Goal: Check status

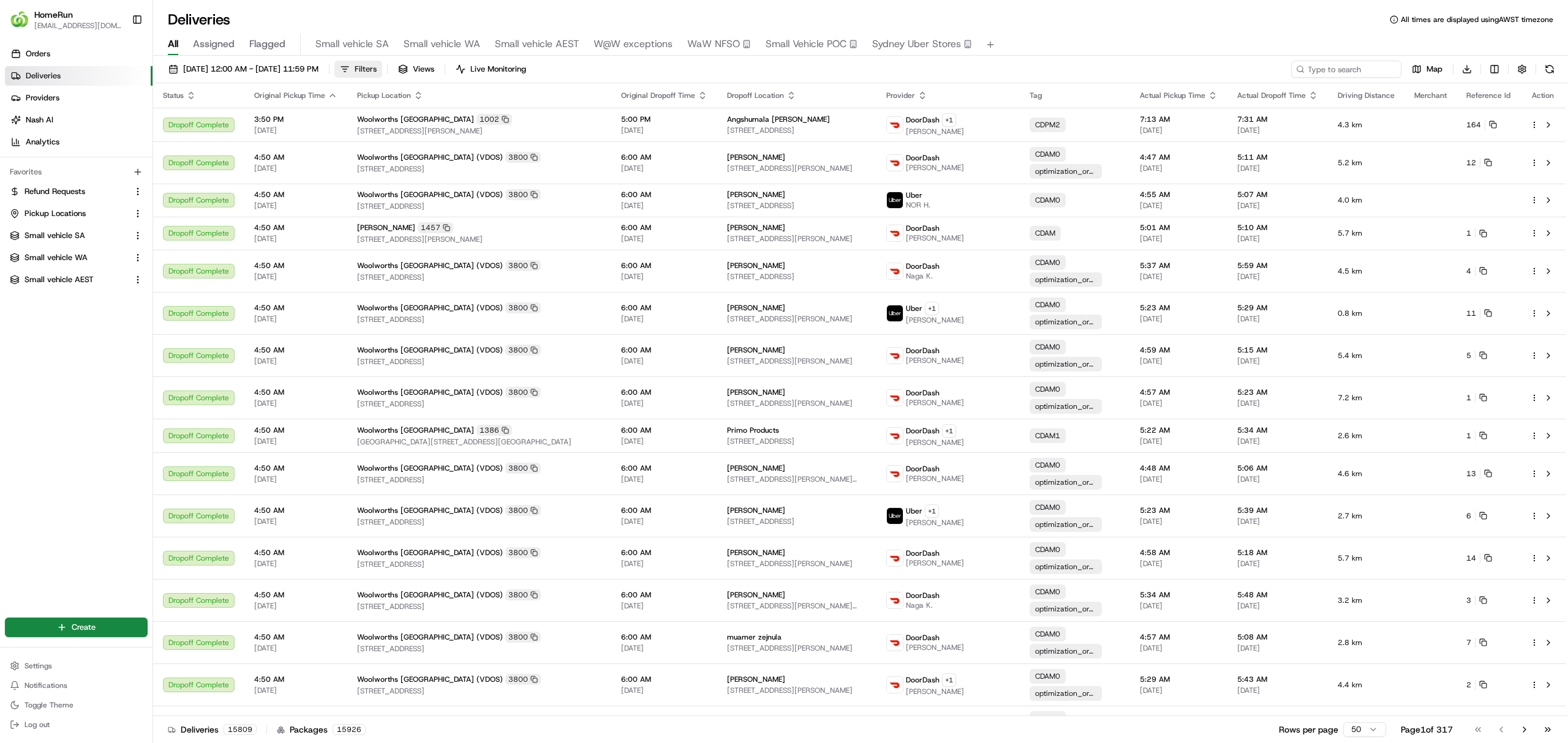
click at [377, 66] on span "Filters" at bounding box center [366, 69] width 22 height 11
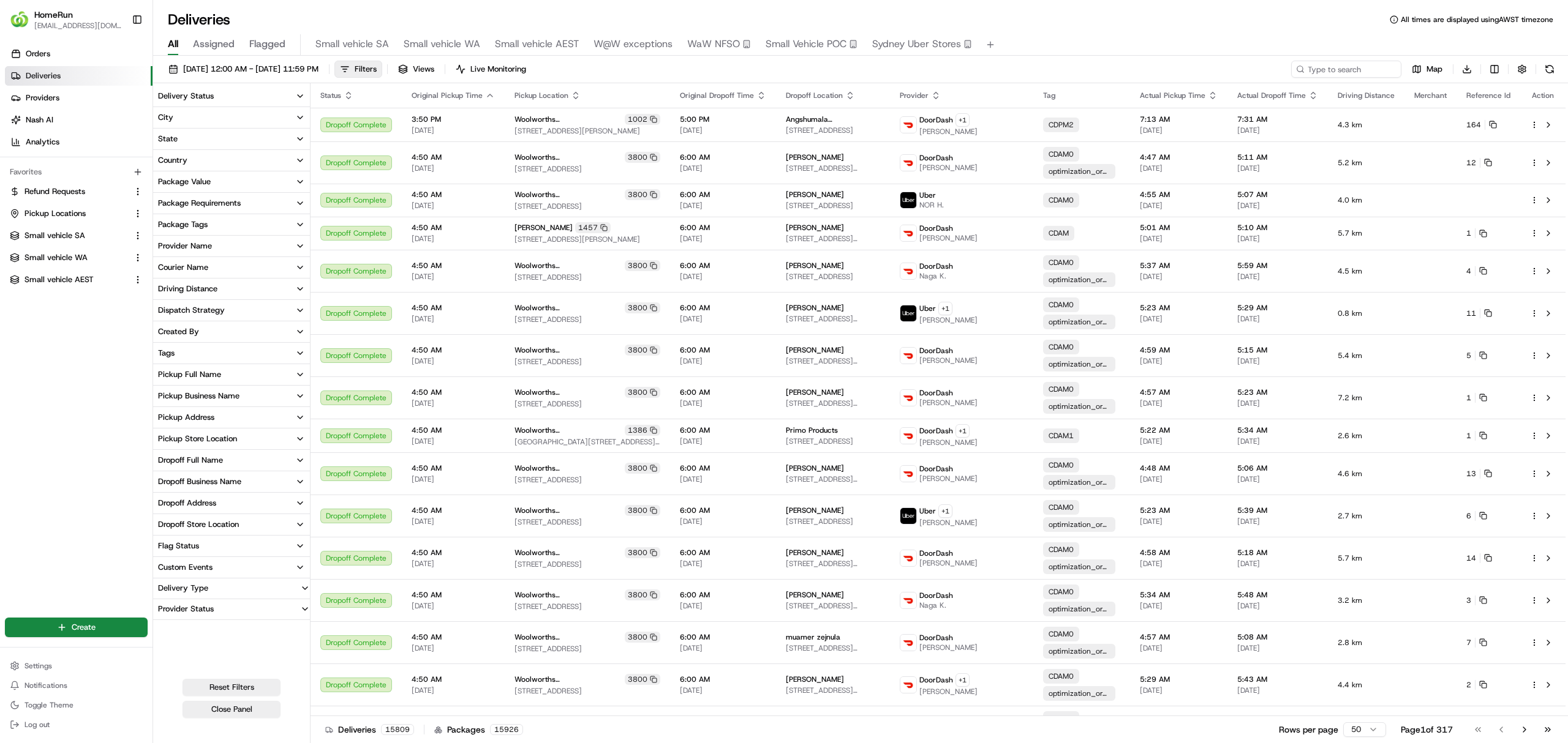
click at [184, 96] on div "Delivery Status" at bounding box center [185, 96] width 55 height 11
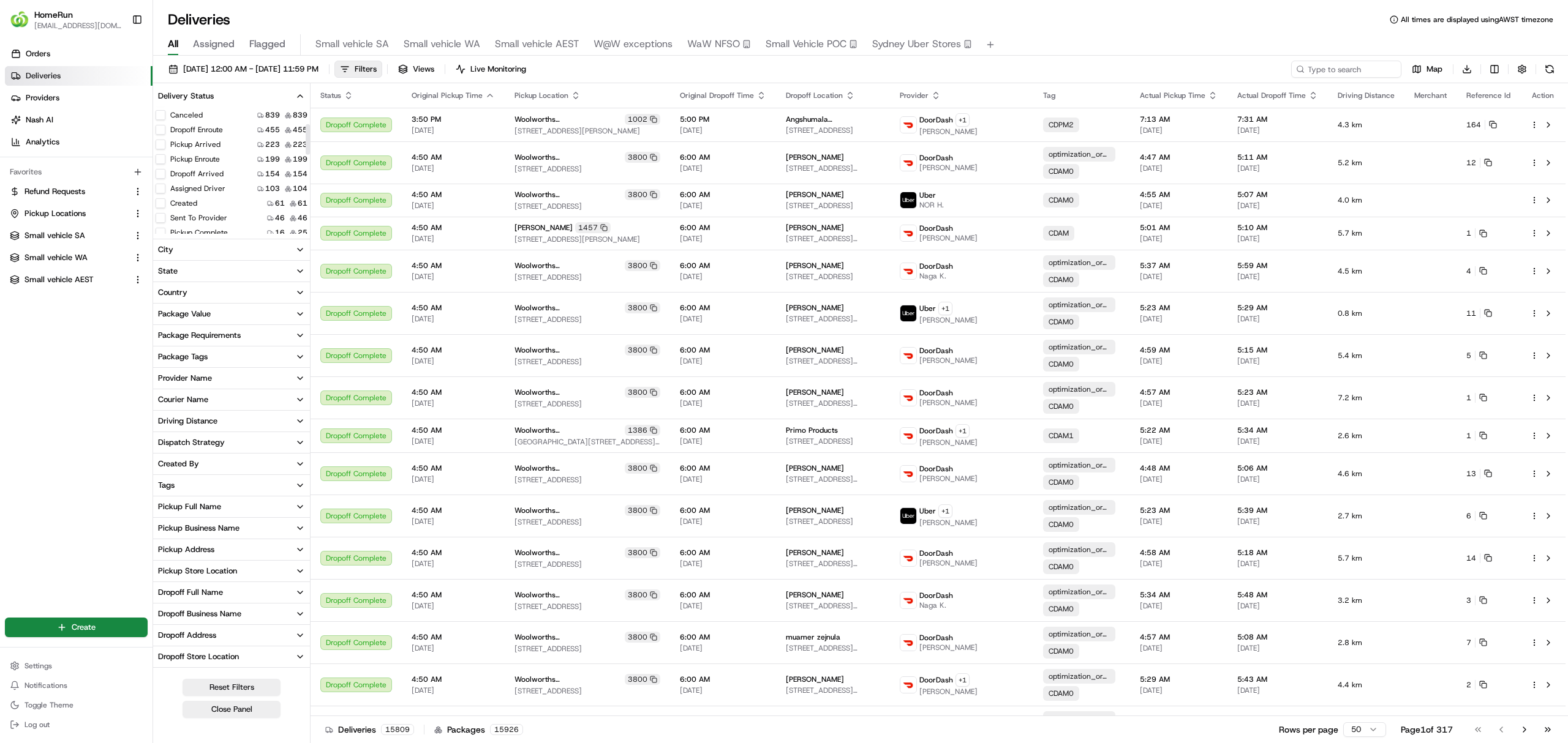
scroll to position [81, 0]
click at [163, 179] on button "Created" at bounding box center [160, 176] width 10 height 10
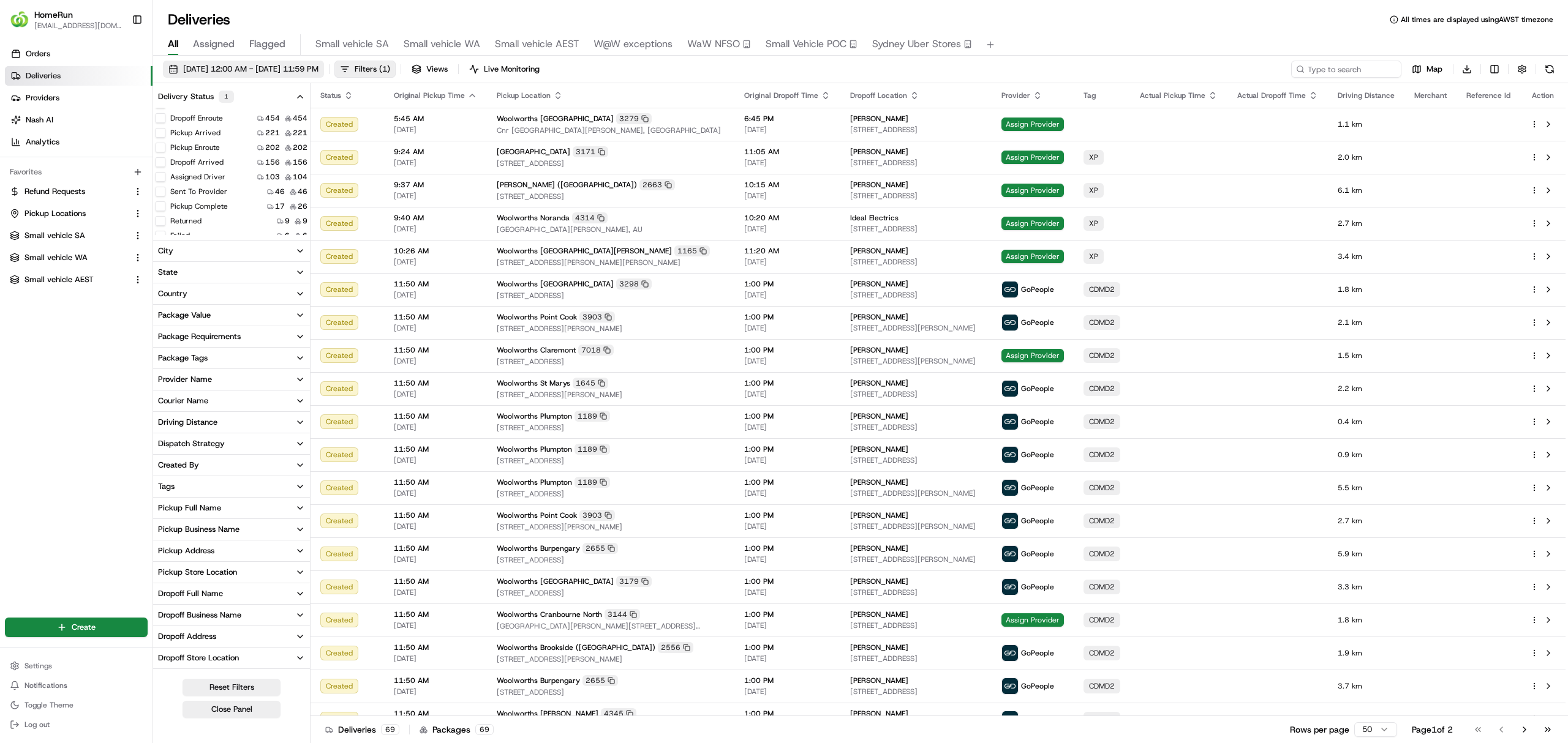
click at [250, 62] on button "20/08/2025 12:00 AM - 27/08/2025 11:59 PM" at bounding box center [243, 69] width 161 height 17
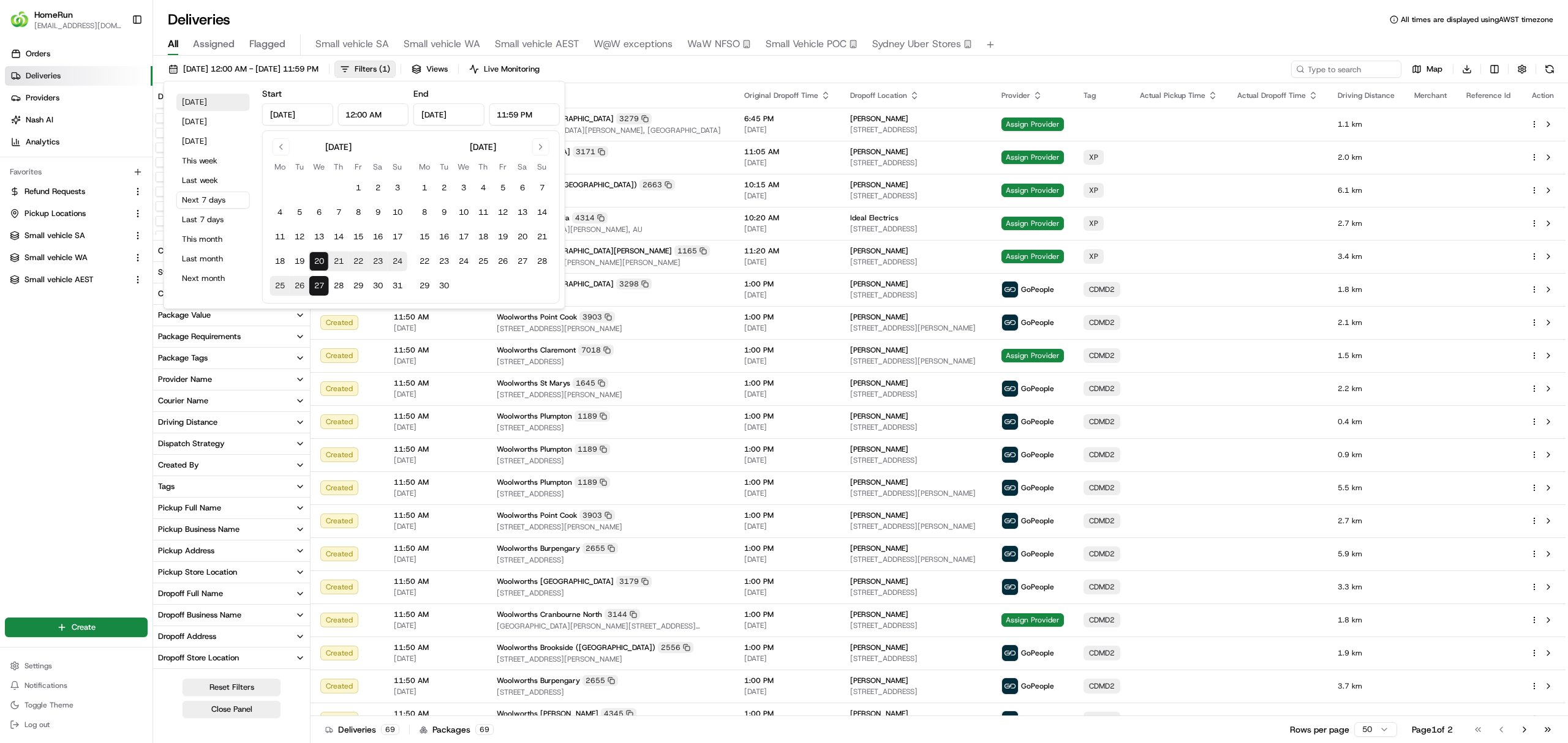
click at [190, 99] on button "Today" at bounding box center [213, 102] width 74 height 17
type input "Aug 20, 2025"
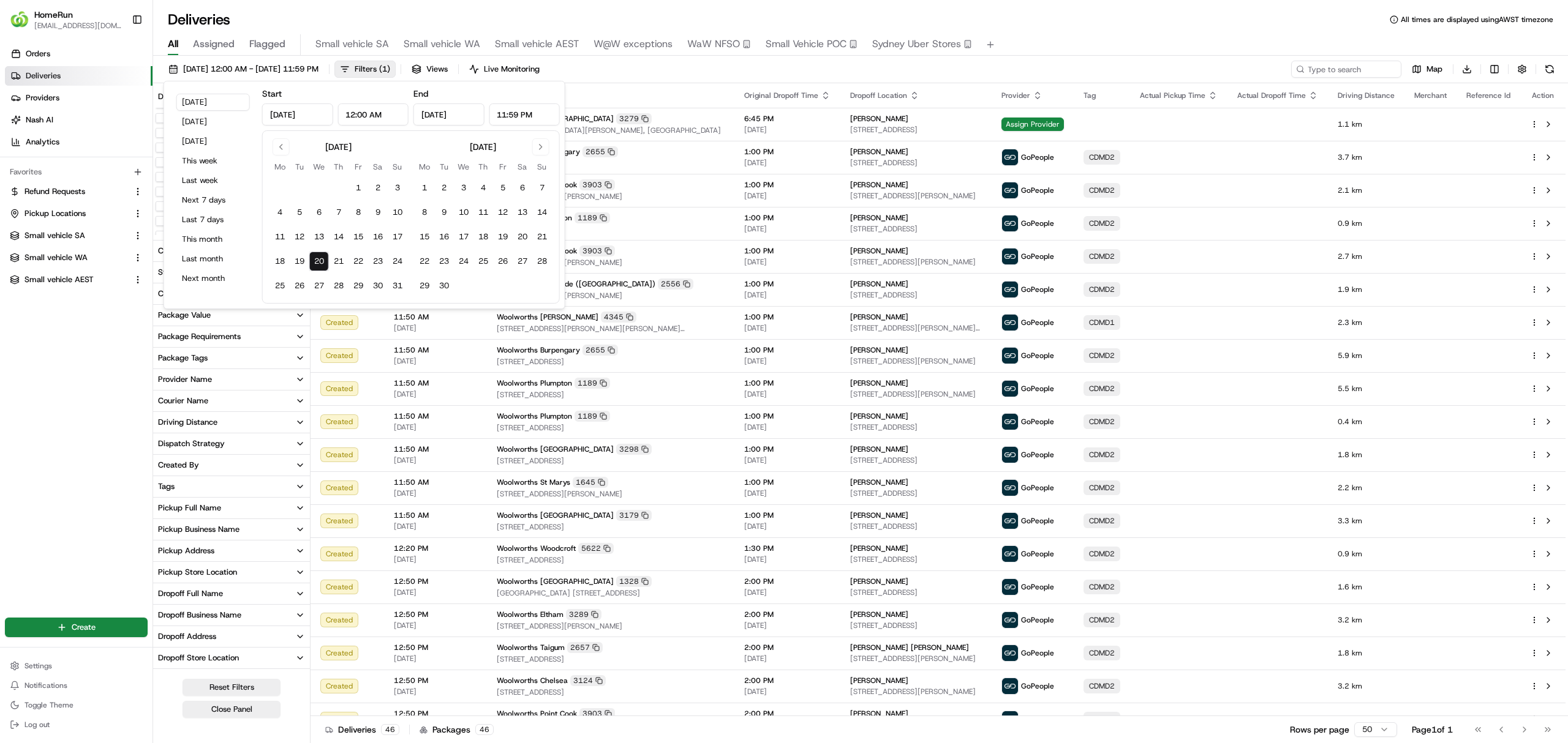
click at [753, 67] on div "20/08/2025 12:00 AM - 20/08/2025 11:59 PM Filters ( 1 ) Views Live Monitoring M…" at bounding box center [861, 71] width 1415 height 23
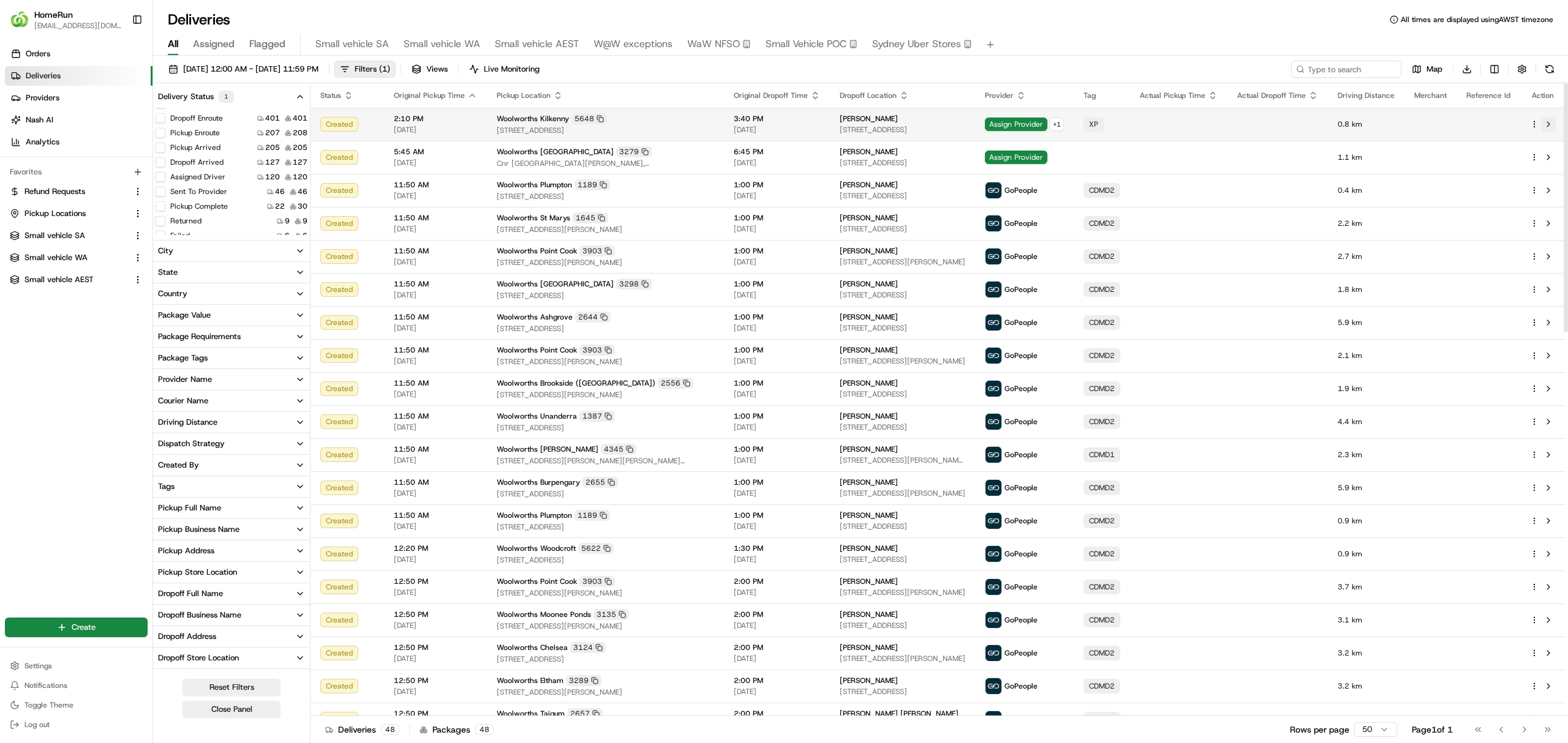
click at [1551, 121] on button at bounding box center [1549, 124] width 15 height 15
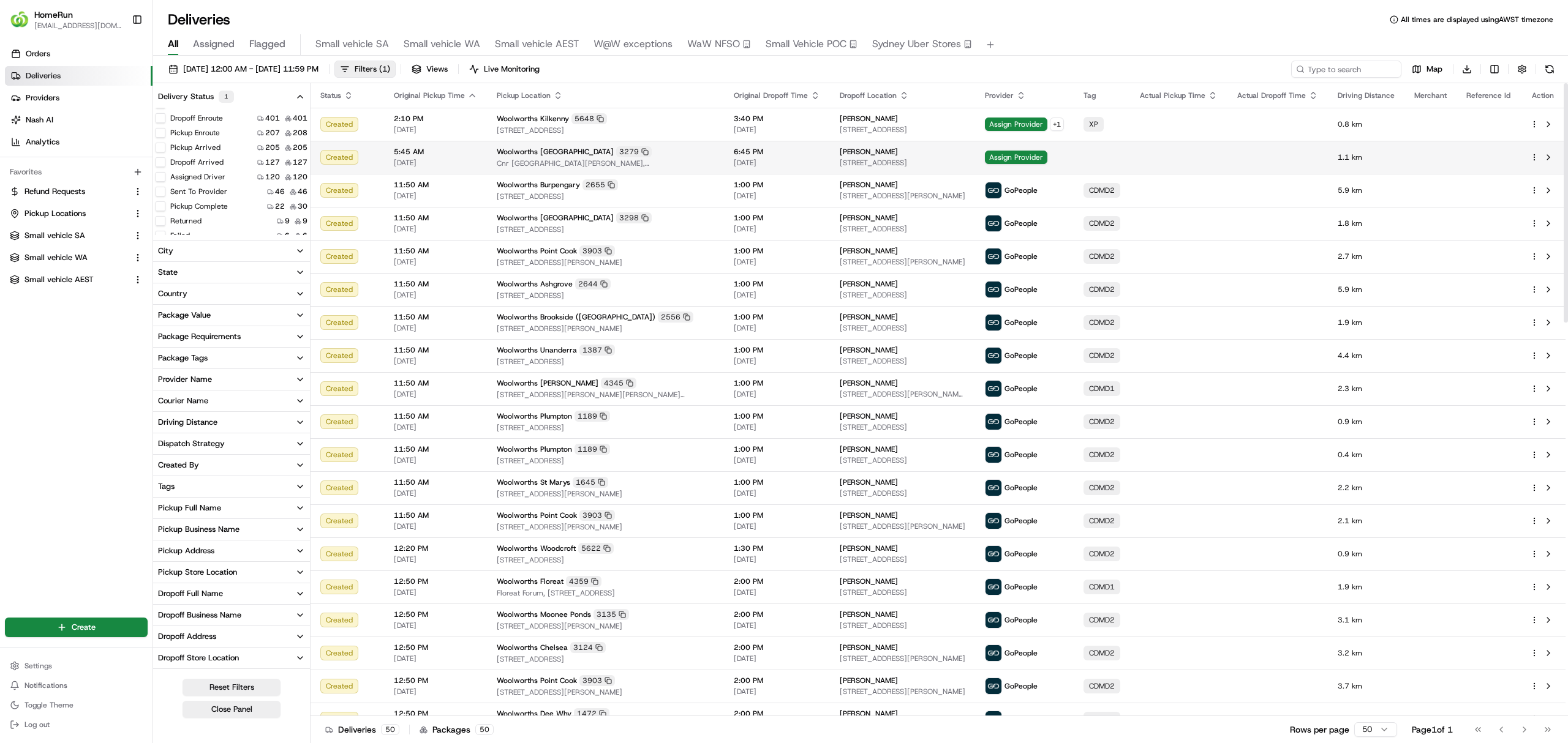
click at [1550, 149] on td at bounding box center [1543, 157] width 45 height 33
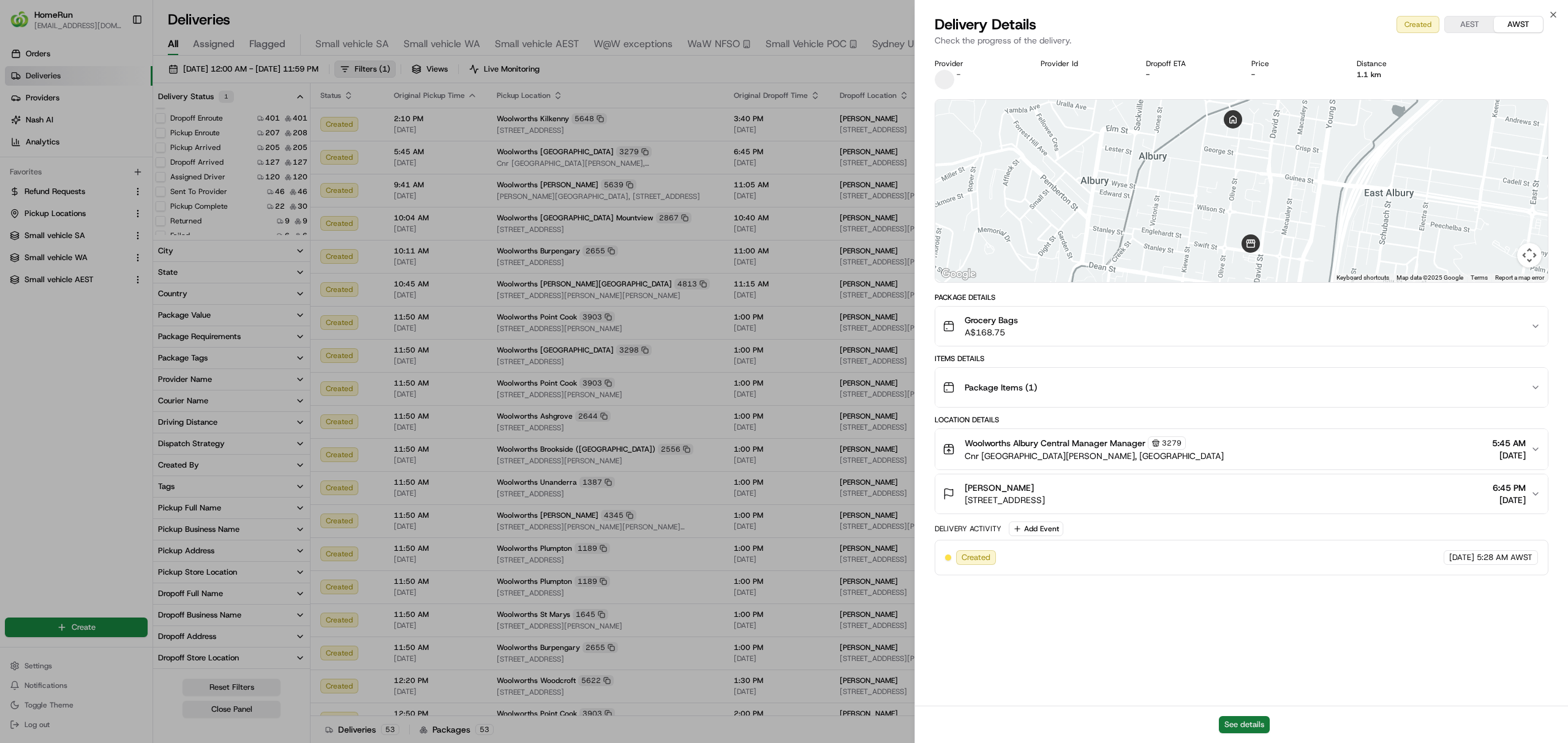
click at [1237, 723] on button "See details" at bounding box center [1244, 725] width 51 height 17
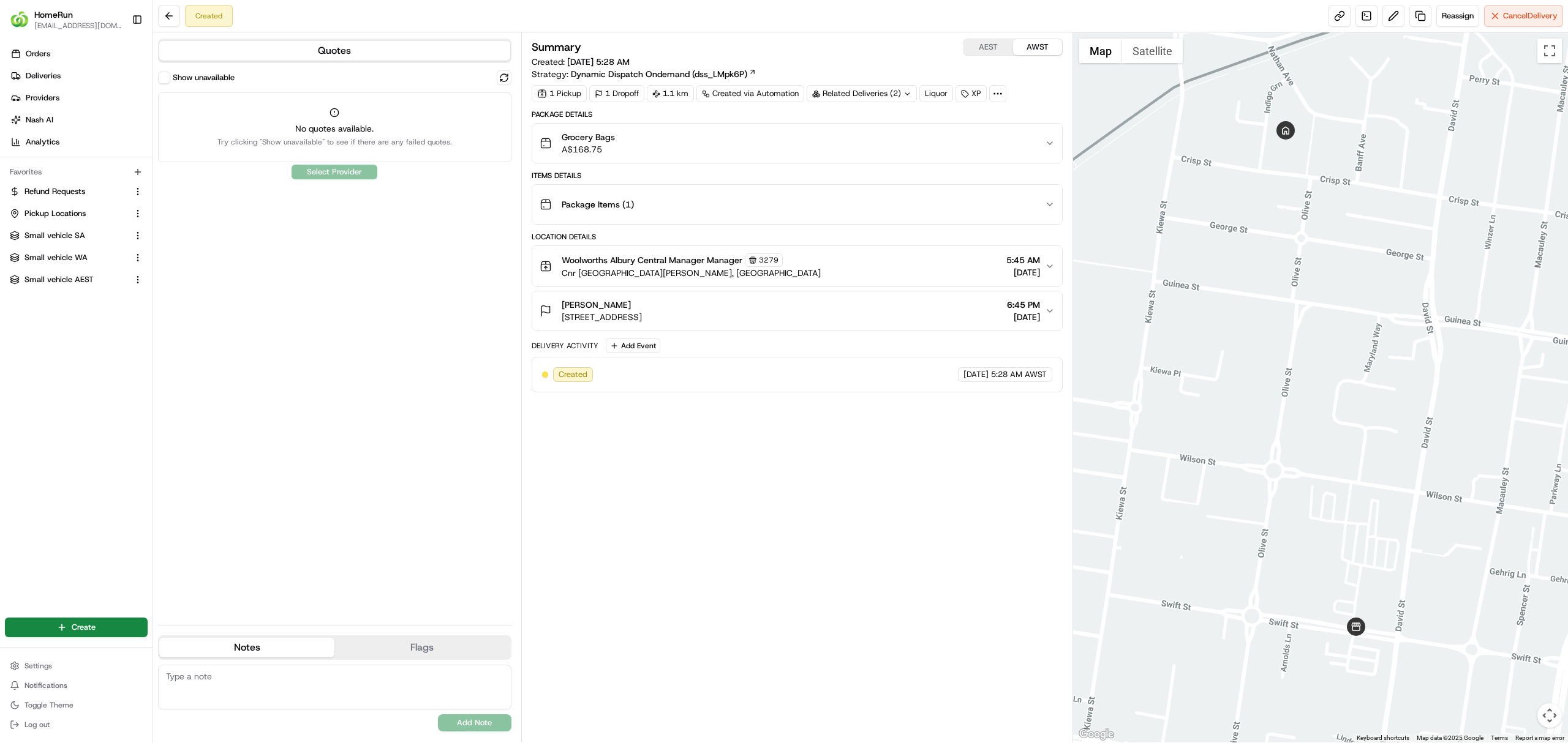
click at [1051, 147] on icon "button" at bounding box center [1050, 143] width 10 height 10
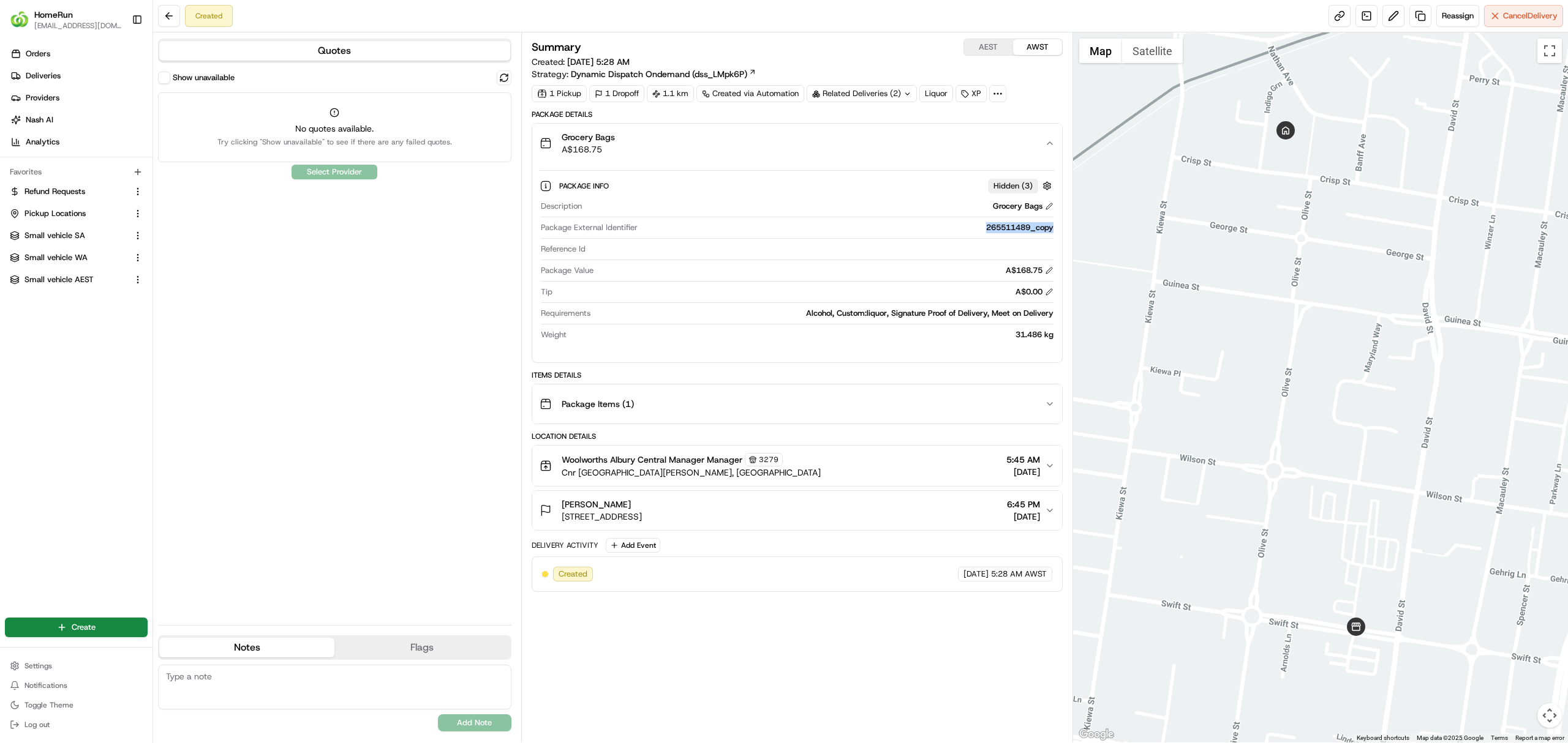
drag, startPoint x: 983, startPoint y: 229, endPoint x: 1055, endPoint y: 231, distance: 72.0
click at [1057, 231] on div "Package Info Hidden ( 3 ) Description Grocery Bags Package External Identifier …" at bounding box center [798, 257] width 530 height 190
copy div "265511489_copy"
